Goal: Information Seeking & Learning: Learn about a topic

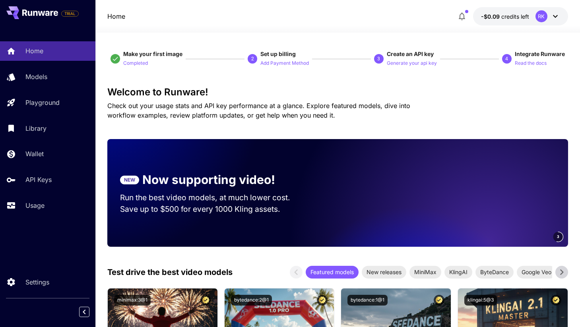
click at [60, 134] on link "Library" at bounding box center [47, 127] width 95 height 19
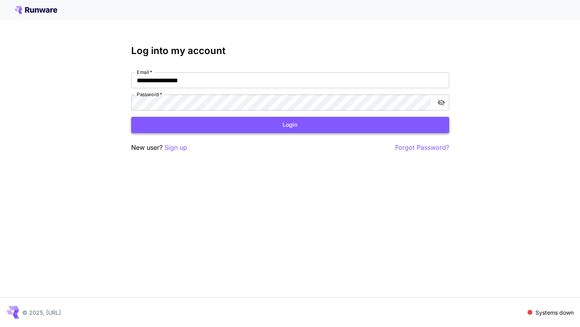
click at [277, 131] on button "Login" at bounding box center [290, 125] width 318 height 16
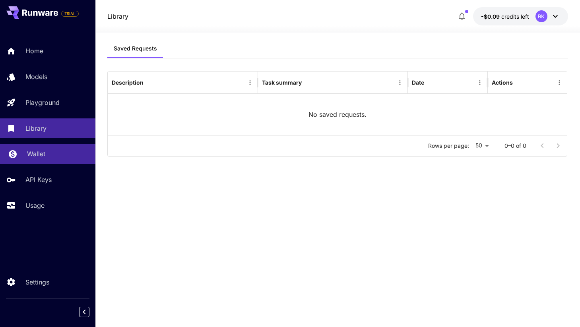
click at [60, 162] on link "Wallet" at bounding box center [47, 153] width 95 height 19
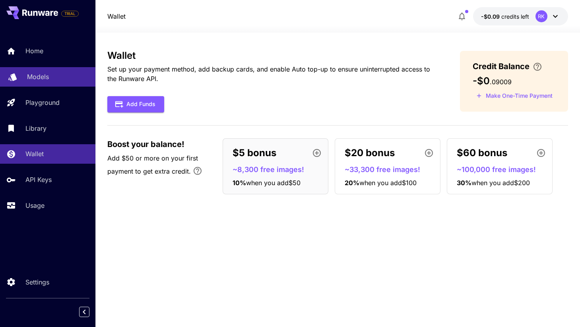
click at [58, 84] on link "Models" at bounding box center [47, 76] width 95 height 19
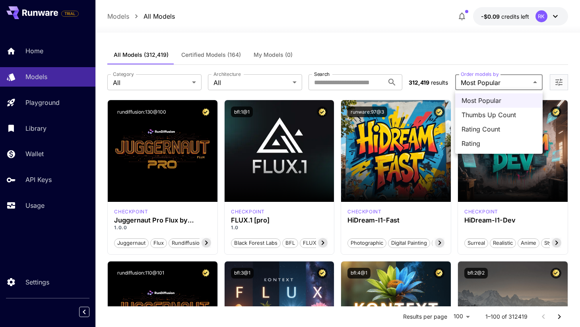
click at [441, 58] on div at bounding box center [290, 163] width 580 height 327
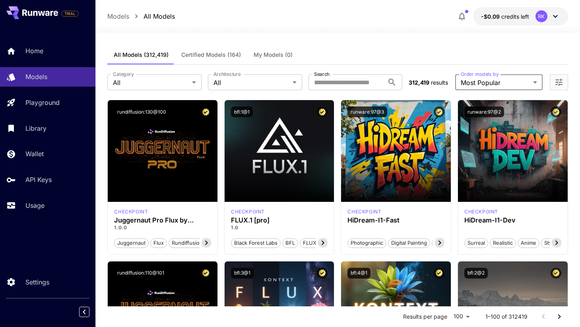
click at [234, 62] on button "Certified Models (164)" at bounding box center [211, 54] width 72 height 19
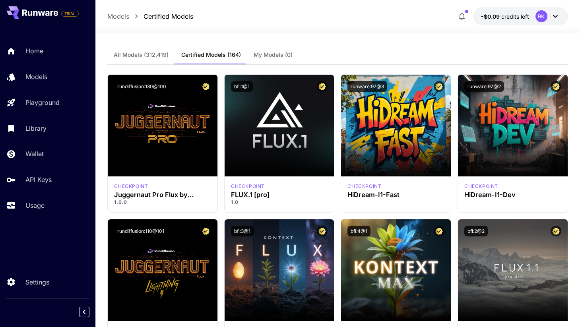
click at [146, 60] on button "All Models (312,419)" at bounding box center [141, 54] width 68 height 19
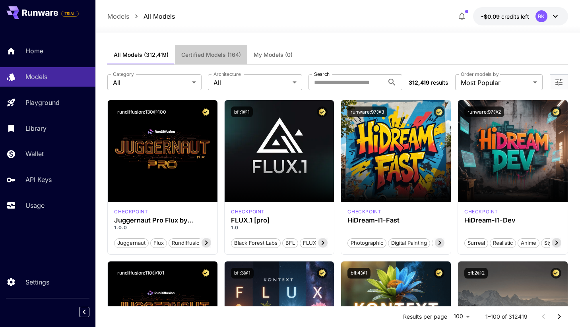
click at [191, 56] on span "Certified Models (164)" at bounding box center [211, 54] width 60 height 7
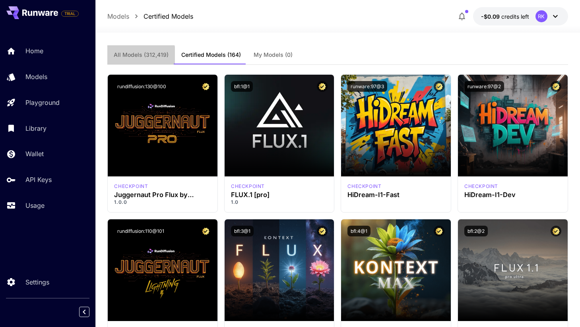
click at [132, 58] on button "All Models (312,419)" at bounding box center [141, 54] width 68 height 19
